Goal: Find specific page/section: Find specific page/section

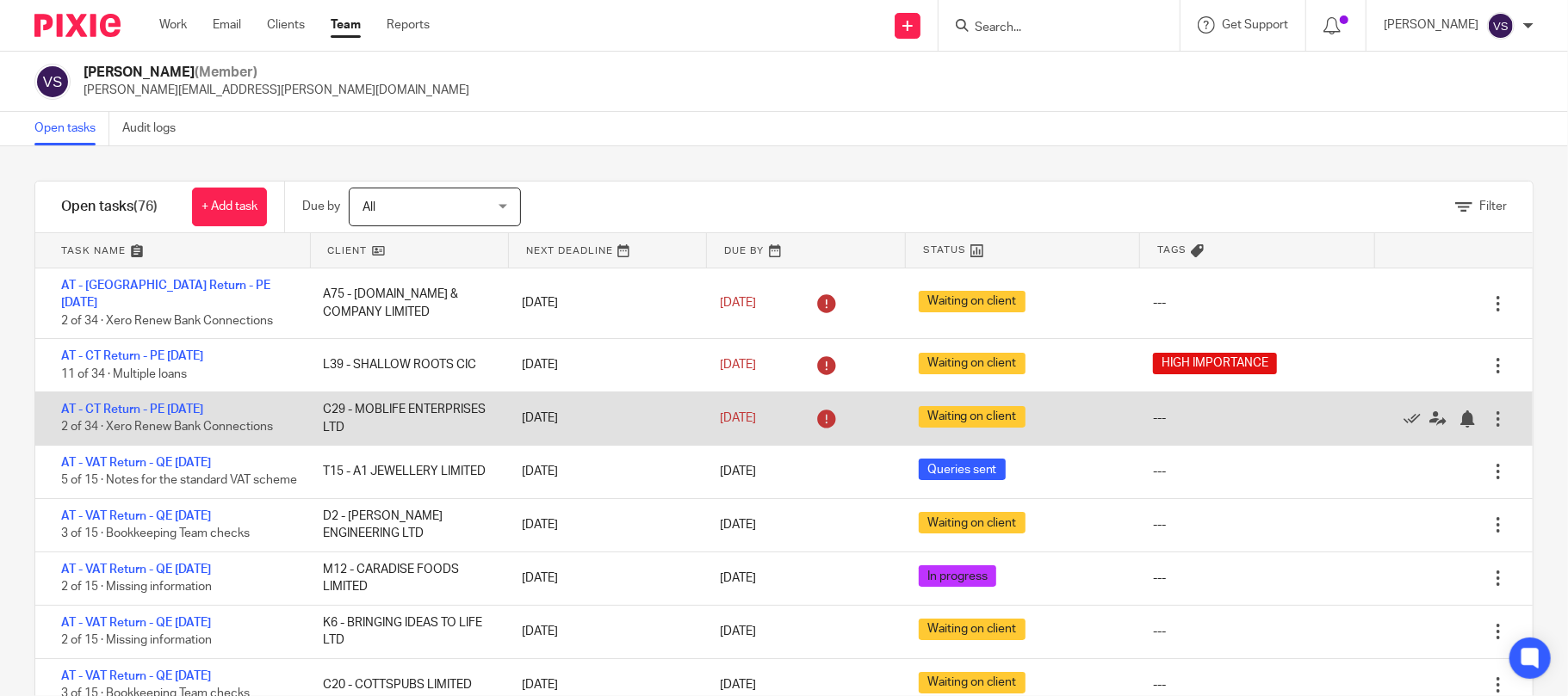
scroll to position [114, 0]
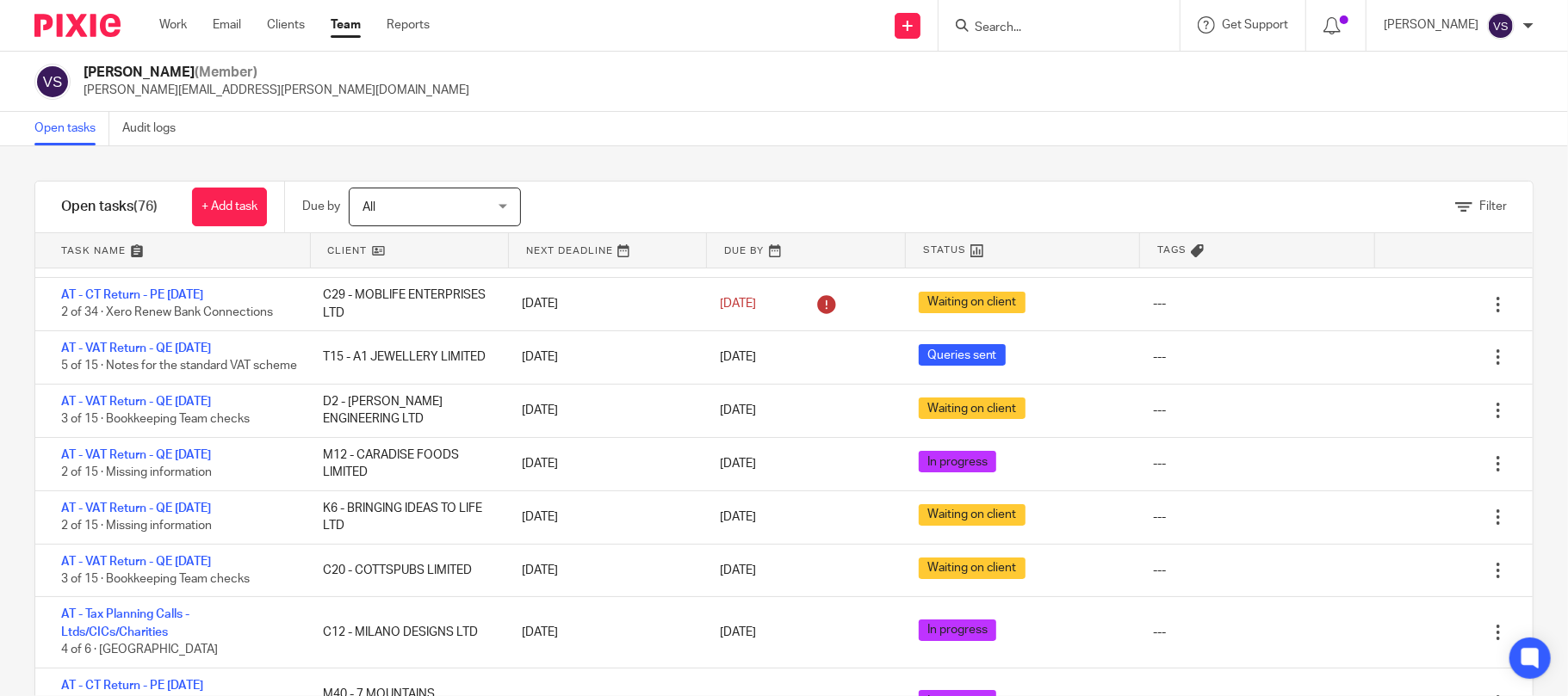
click at [1021, 39] on div at bounding box center [1059, 26] width 242 height 51
click at [1032, 29] on input "Search" at bounding box center [1050, 28] width 155 height 16
paste input "WHITECiRC LIMITED"
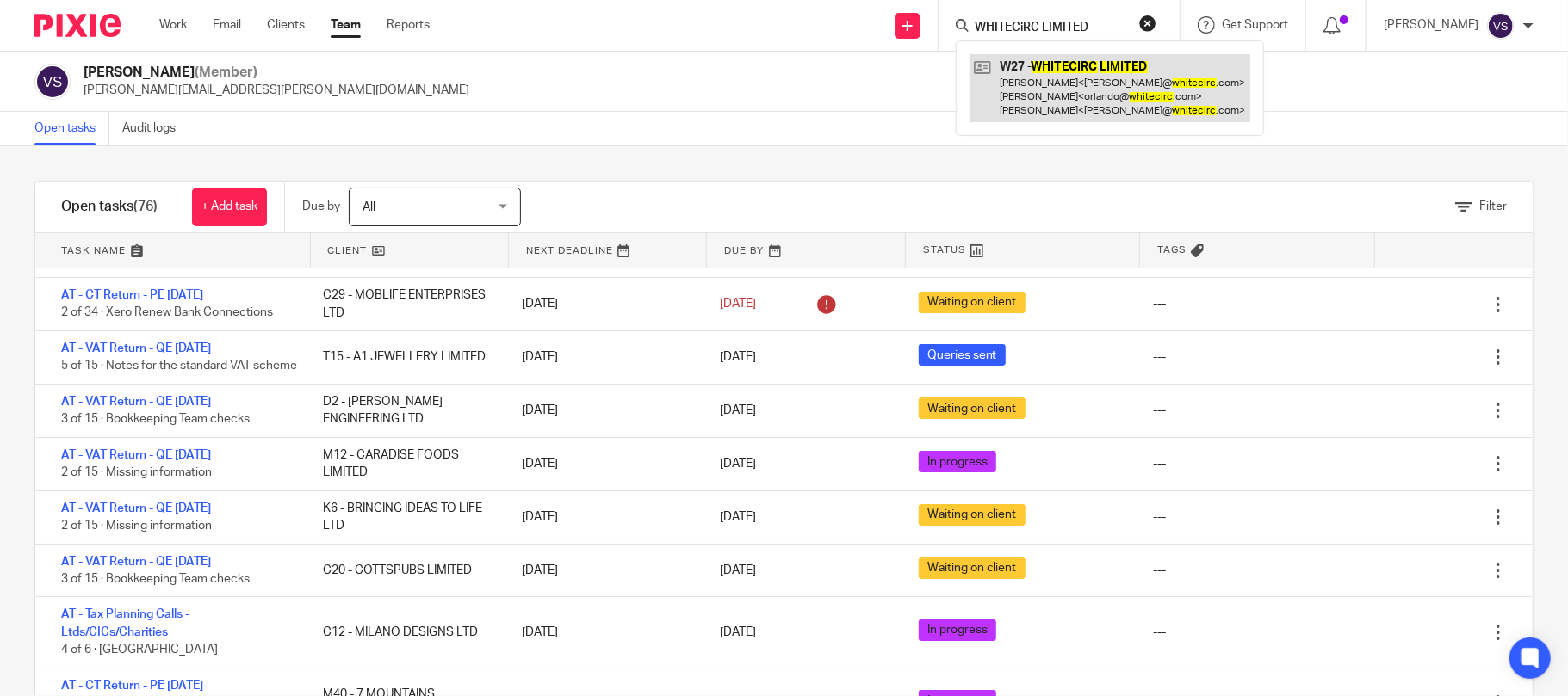
type input "WHITECiRC LIMITED"
click at [1075, 91] on link at bounding box center [1110, 88] width 281 height 68
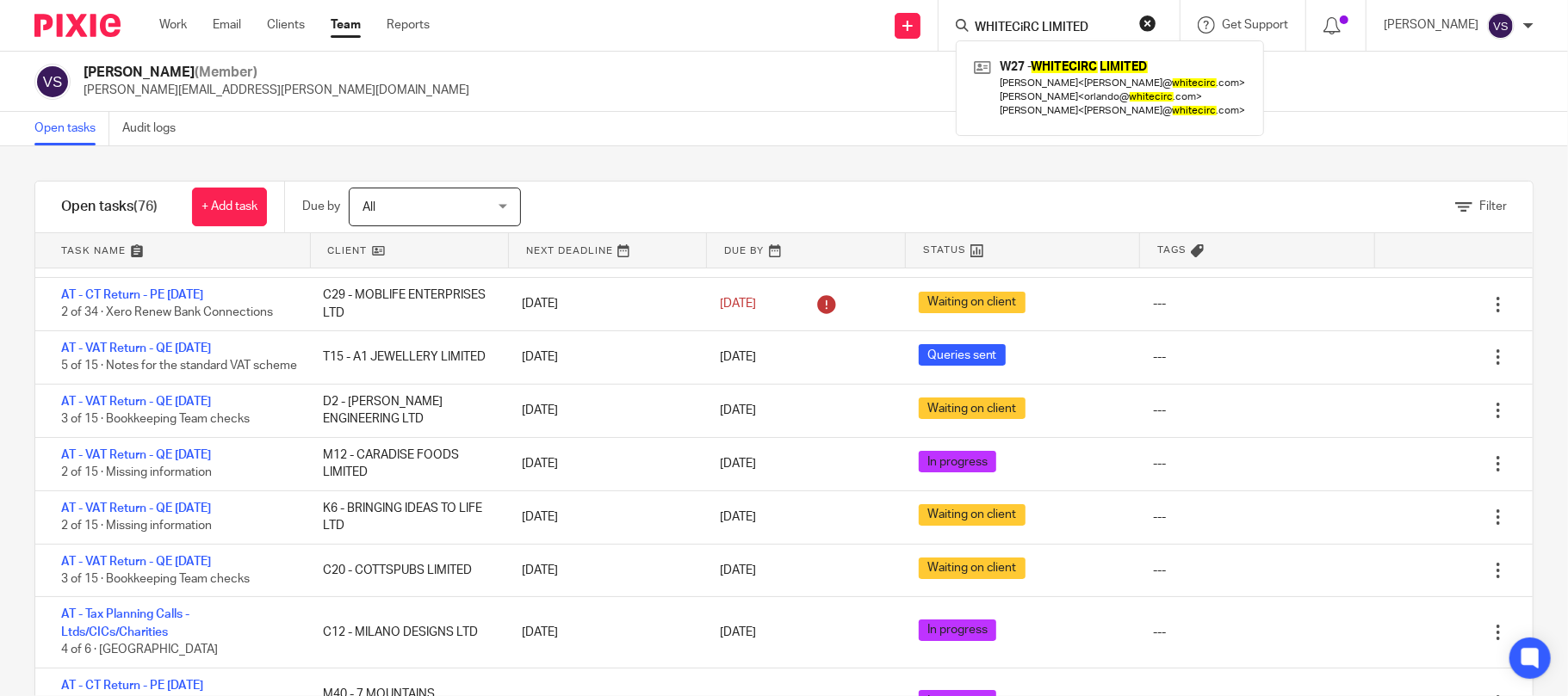
click at [1156, 26] on button "reset" at bounding box center [1147, 23] width 17 height 17
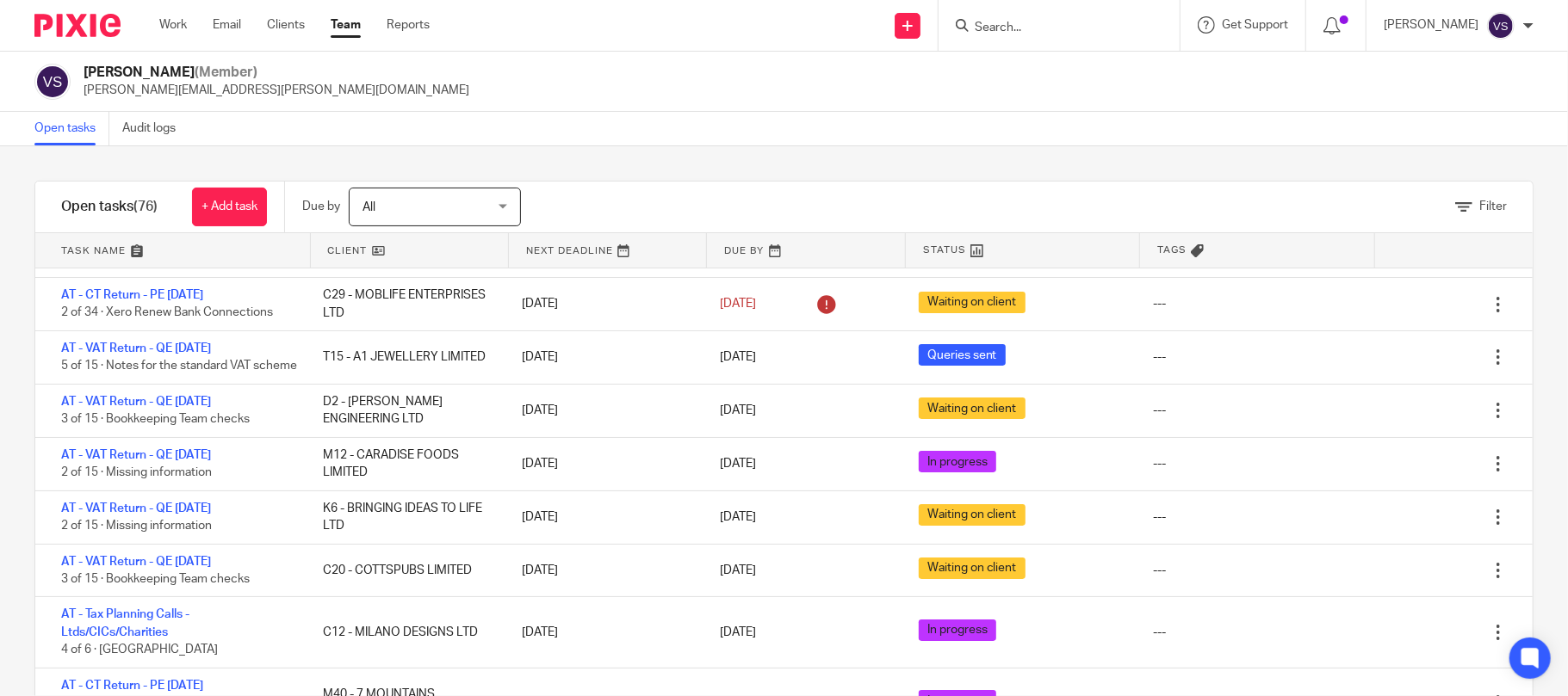
click at [704, 95] on div "[PERSON_NAME] (Member) [PERSON_NAME][EMAIL_ADDRESS][PERSON_NAME][DOMAIN_NAME]" at bounding box center [784, 82] width 1499 height 37
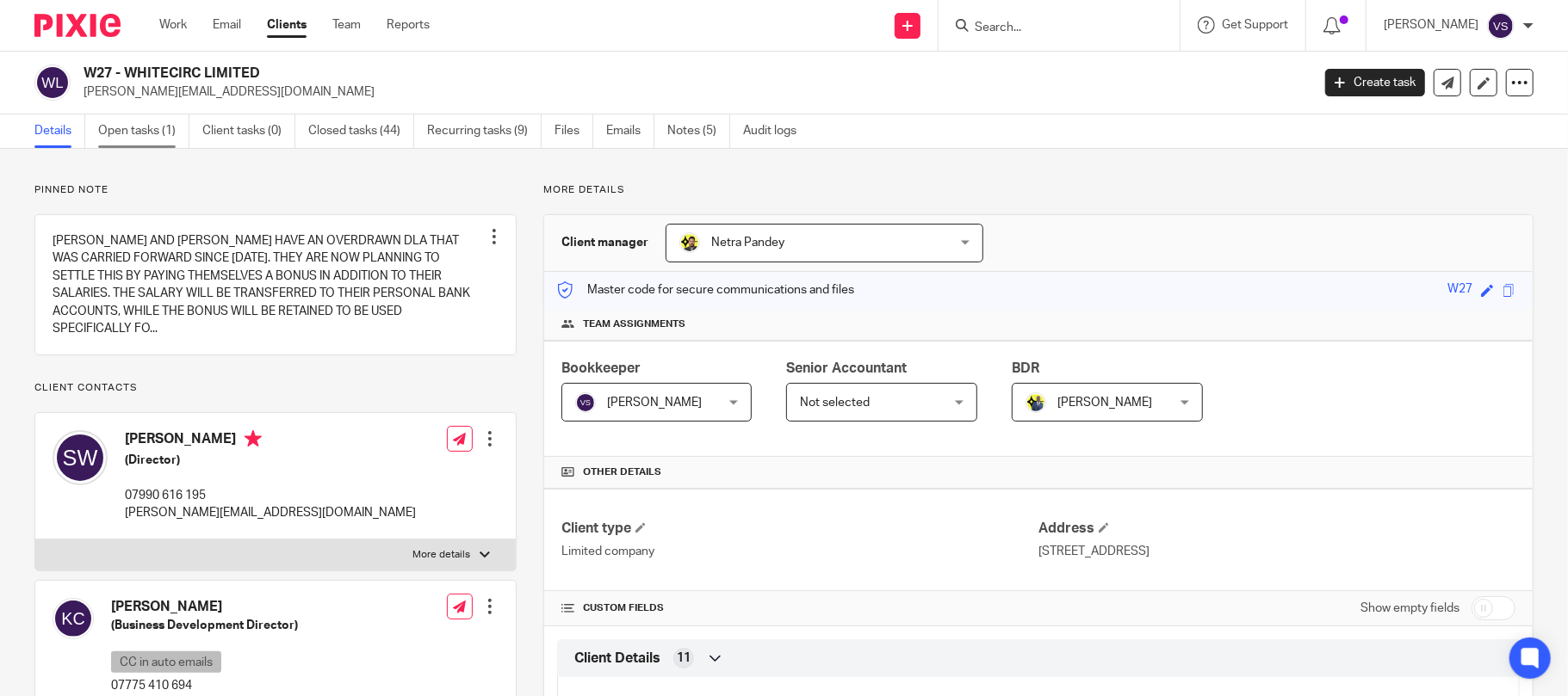
click at [156, 134] on link "Open tasks (1)" at bounding box center [144, 131] width 91 height 34
